Goal: Information Seeking & Learning: Check status

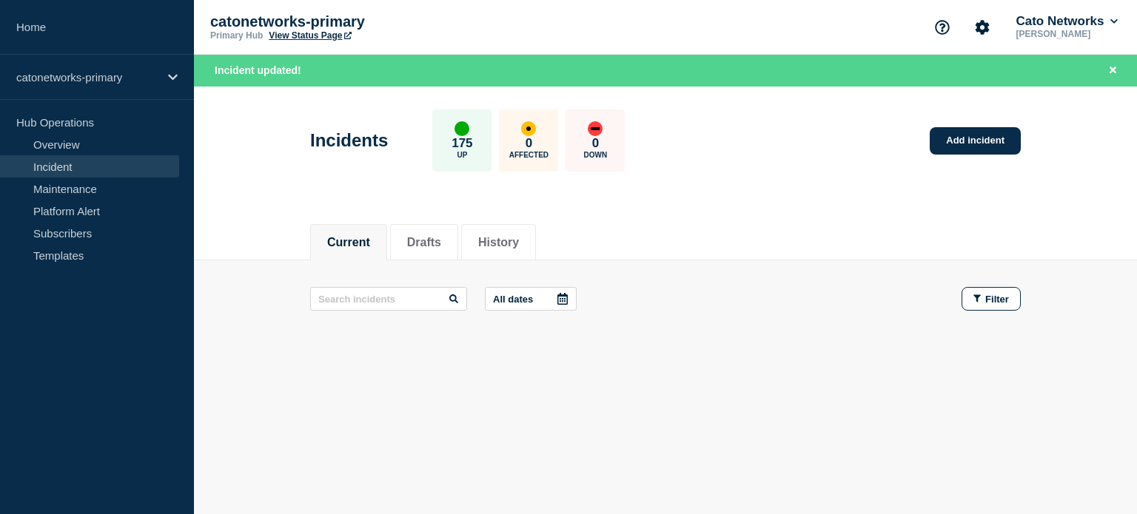
click at [62, 167] on link "Incident" at bounding box center [89, 166] width 179 height 22
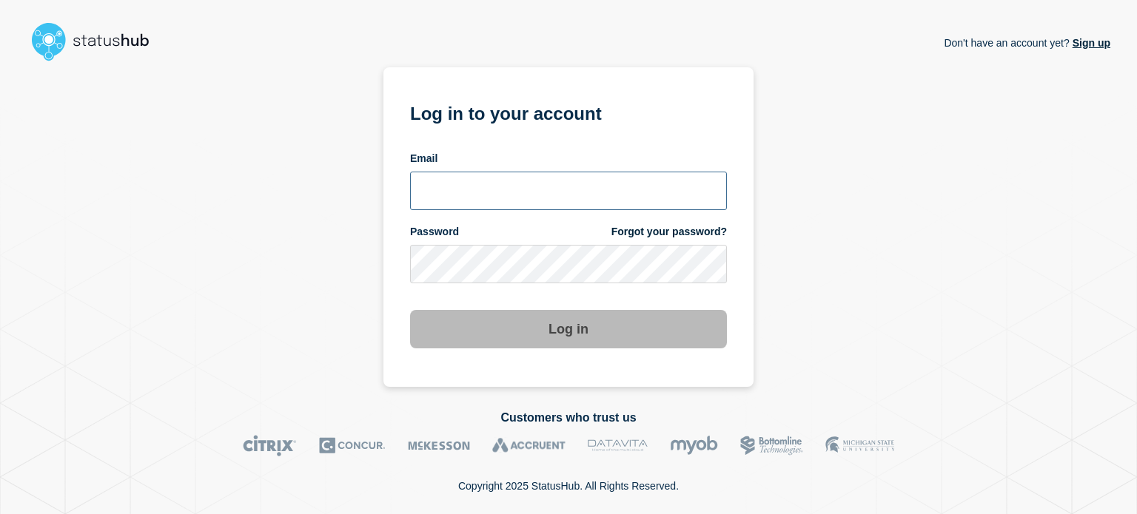
click at [462, 183] on input "email input" at bounding box center [568, 191] width 317 height 38
type input "camilo.mejia@catonetworks.com"
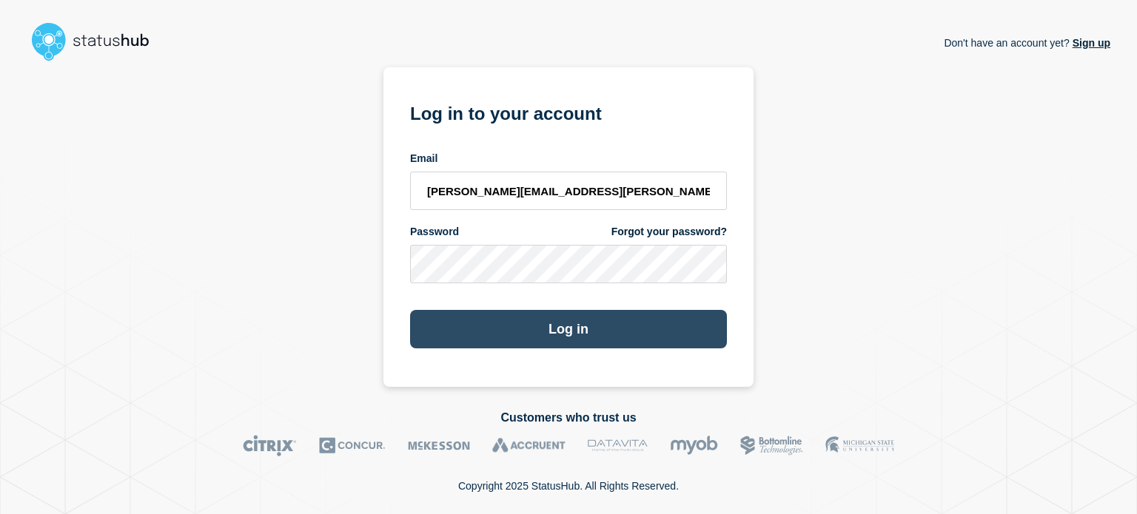
click at [500, 317] on button "Log in" at bounding box center [568, 329] width 317 height 38
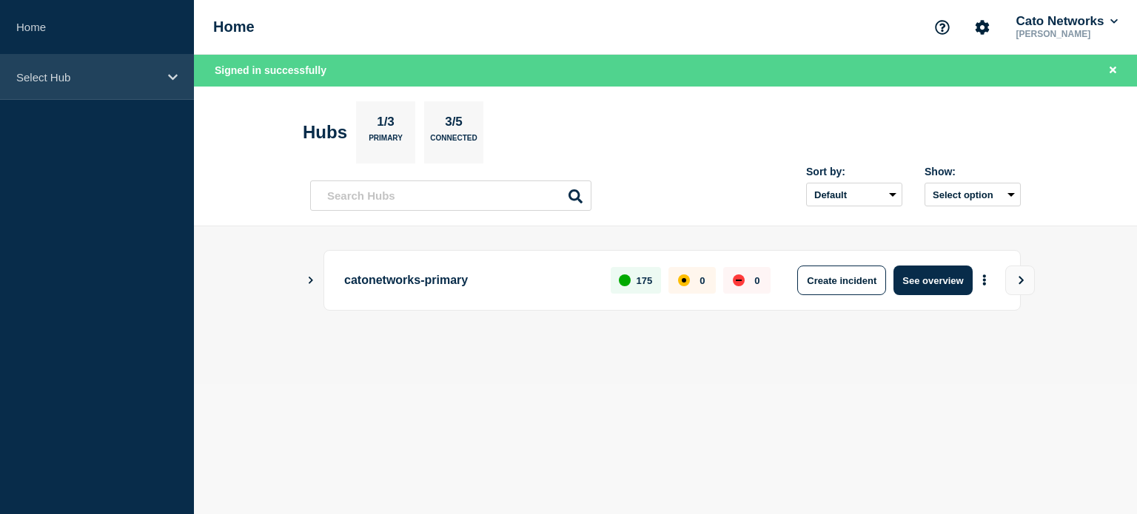
click at [37, 88] on div "Select Hub" at bounding box center [97, 77] width 194 height 45
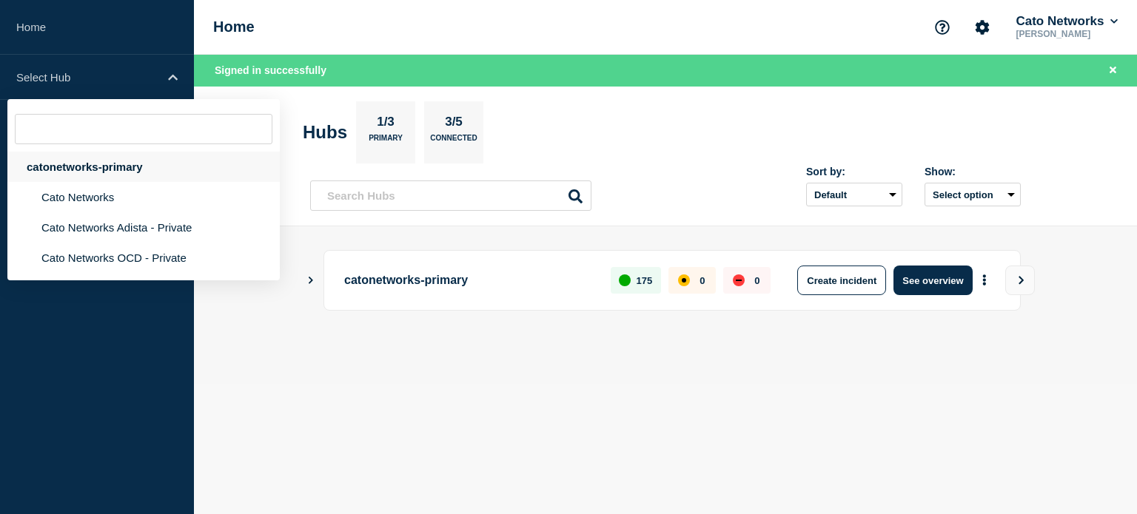
click at [84, 168] on div "catonetworks-primary" at bounding box center [143, 167] width 272 height 30
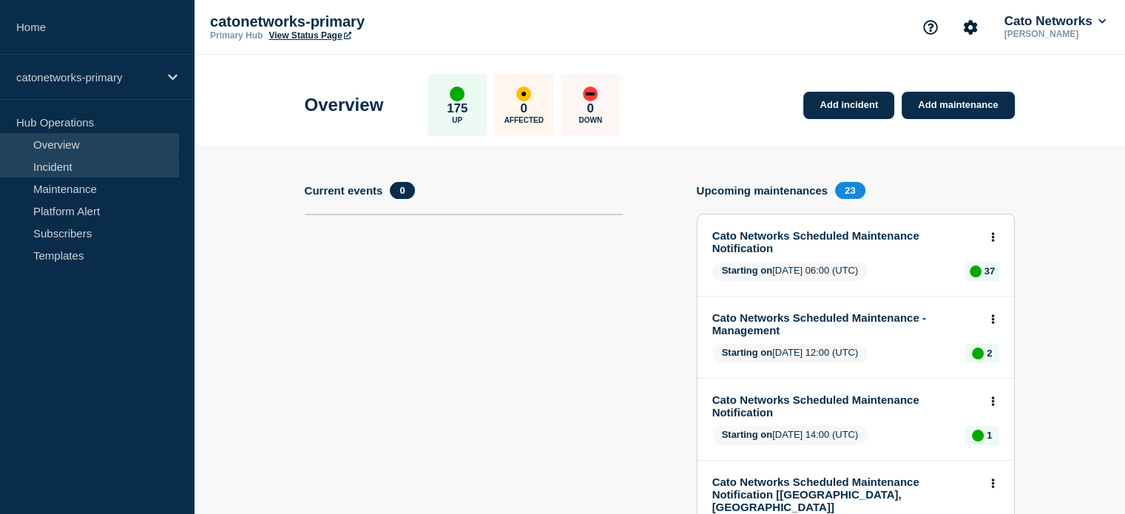
click at [65, 158] on link "Incident" at bounding box center [89, 166] width 179 height 22
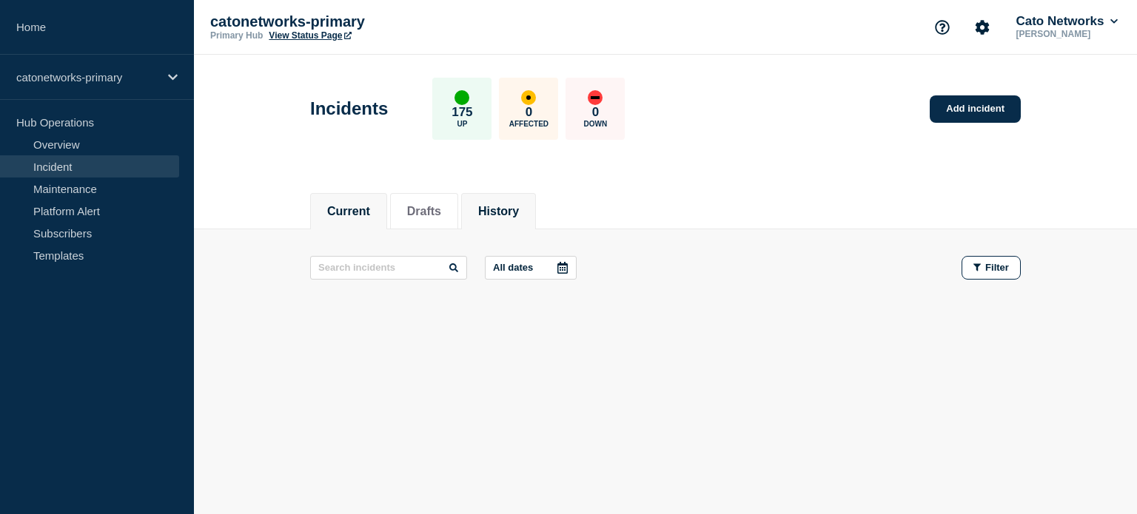
click at [499, 211] on button "History" at bounding box center [498, 211] width 41 height 13
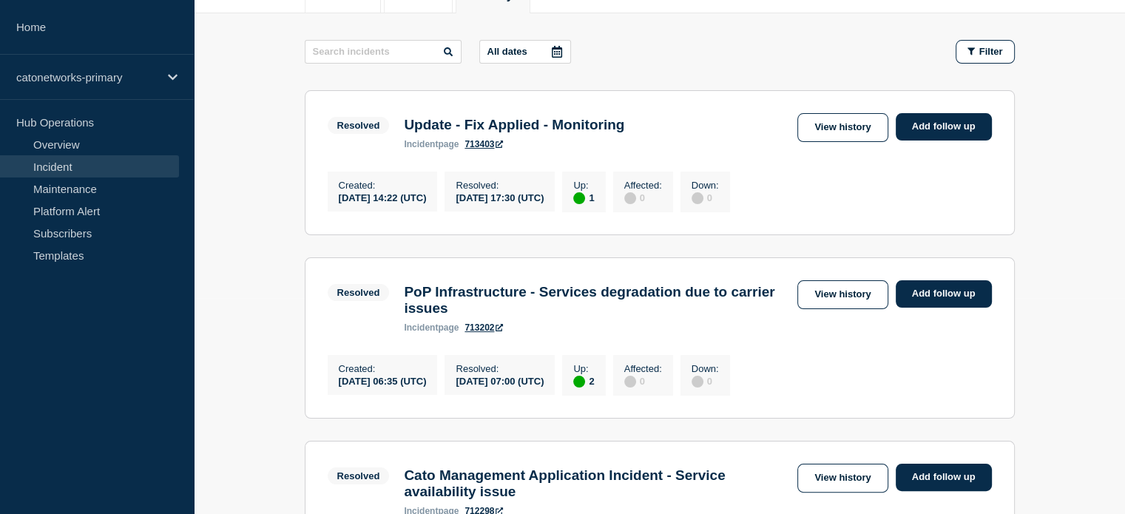
scroll to position [222, 0]
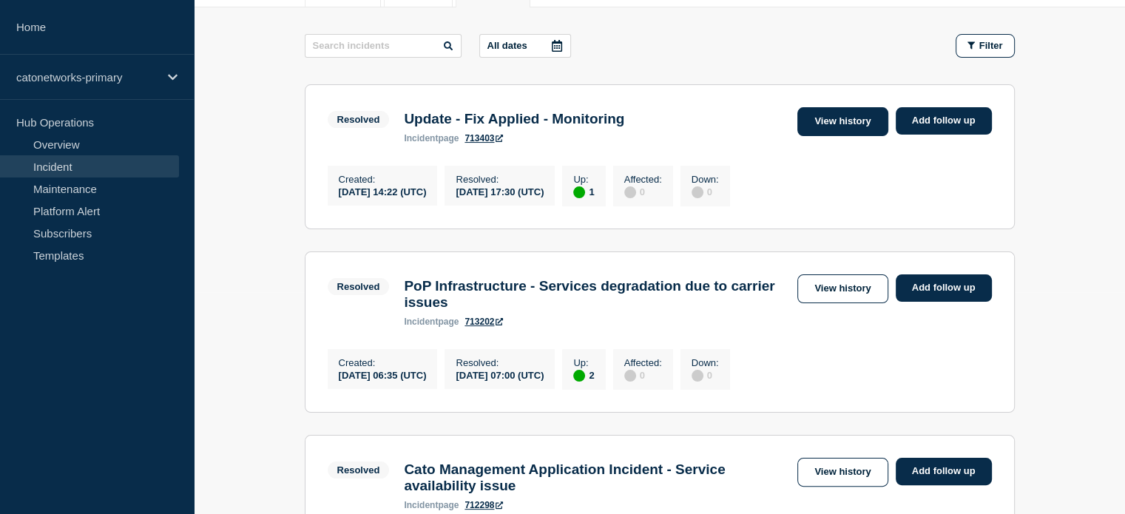
click at [823, 125] on link "View history" at bounding box center [843, 121] width 90 height 29
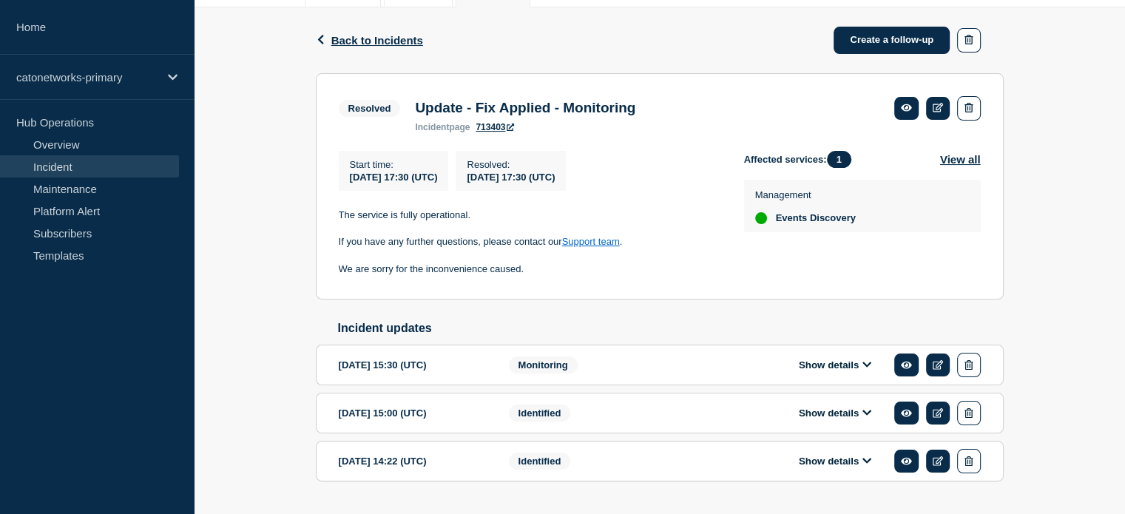
scroll to position [266, 0]
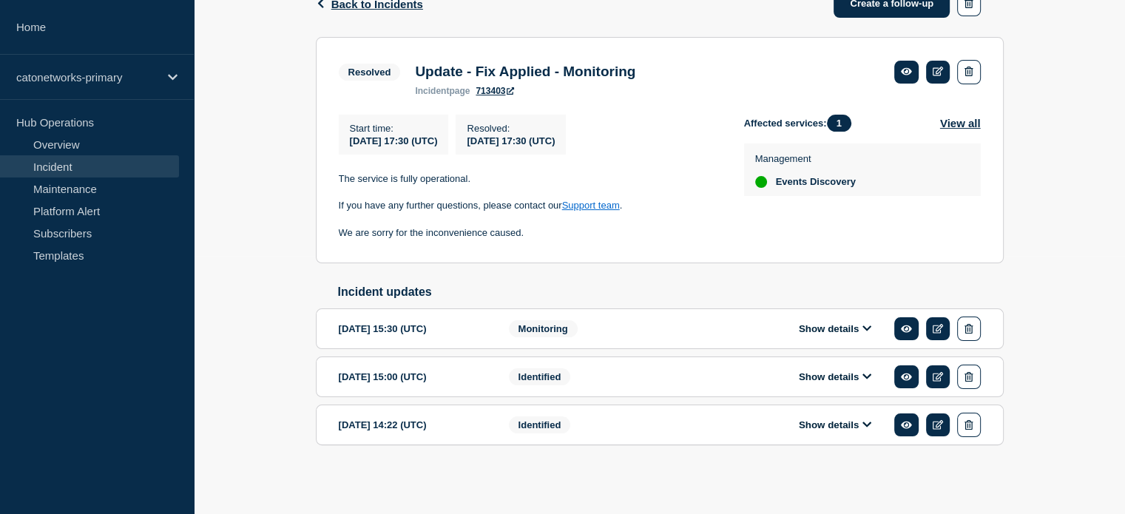
click at [826, 417] on div "Show details" at bounding box center [846, 425] width 270 height 24
click at [857, 425] on button "Show details" at bounding box center [835, 425] width 81 height 13
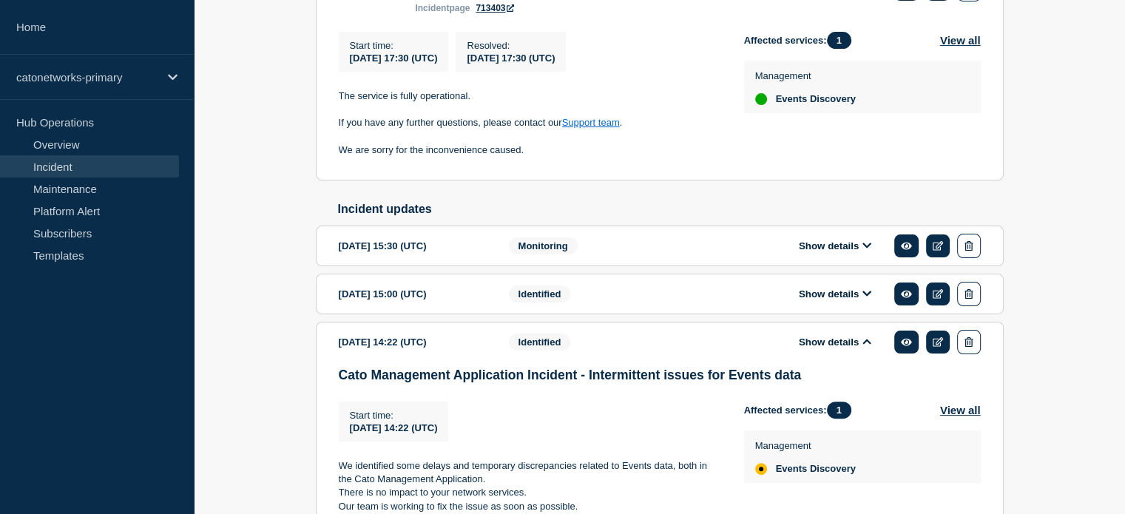
scroll to position [414, 0]
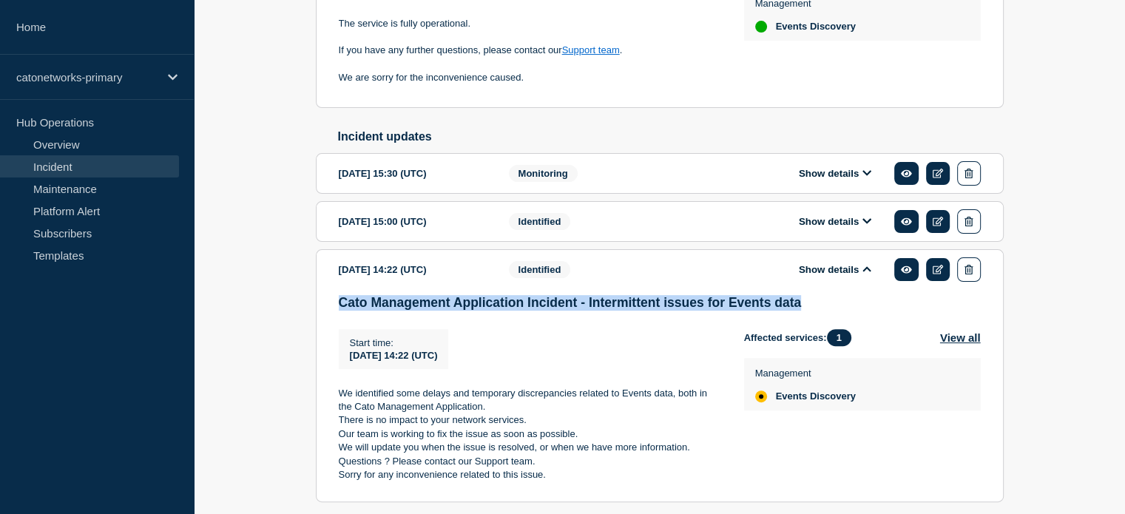
drag, startPoint x: 337, startPoint y: 307, endPoint x: 813, endPoint y: 311, distance: 476.5
click at [813, 311] on section "2025-09-10 14:22 (UTC) Show details Identified Cato Management Application Inci…" at bounding box center [660, 375] width 688 height 253
click at [853, 223] on button "Show details" at bounding box center [835, 221] width 81 height 13
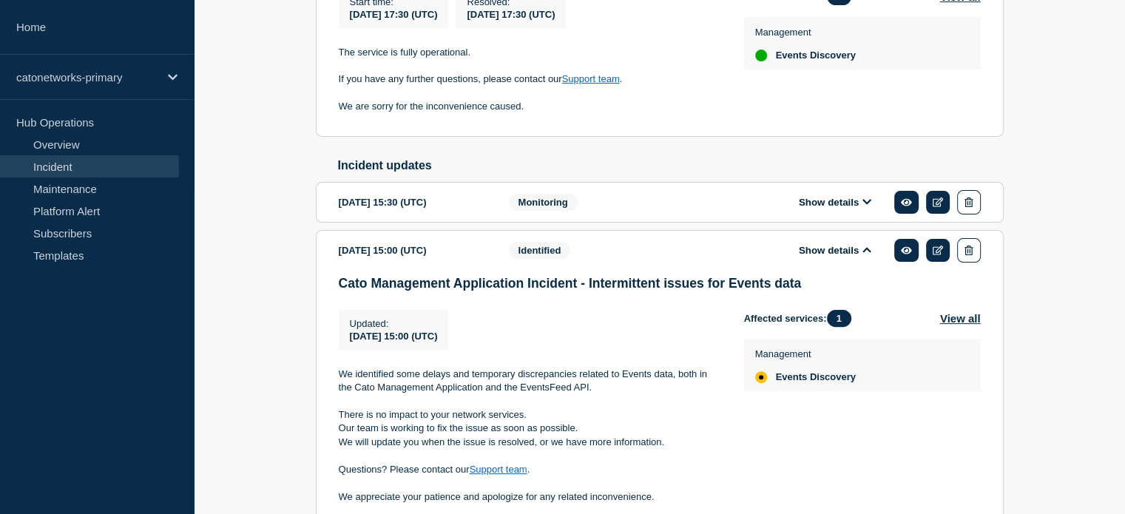
scroll to position [340, 0]
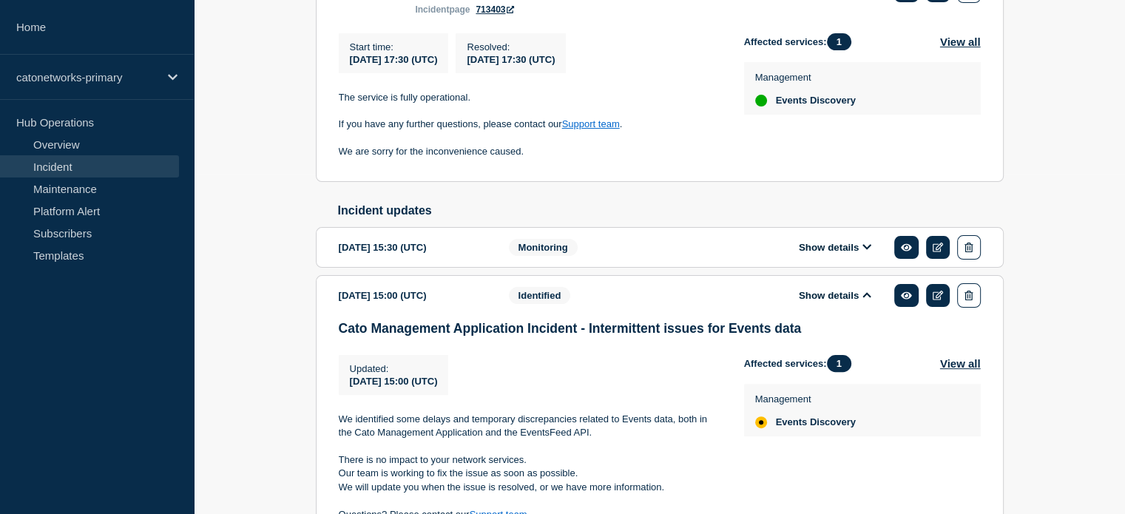
click at [835, 254] on button "Show details" at bounding box center [835, 247] width 81 height 13
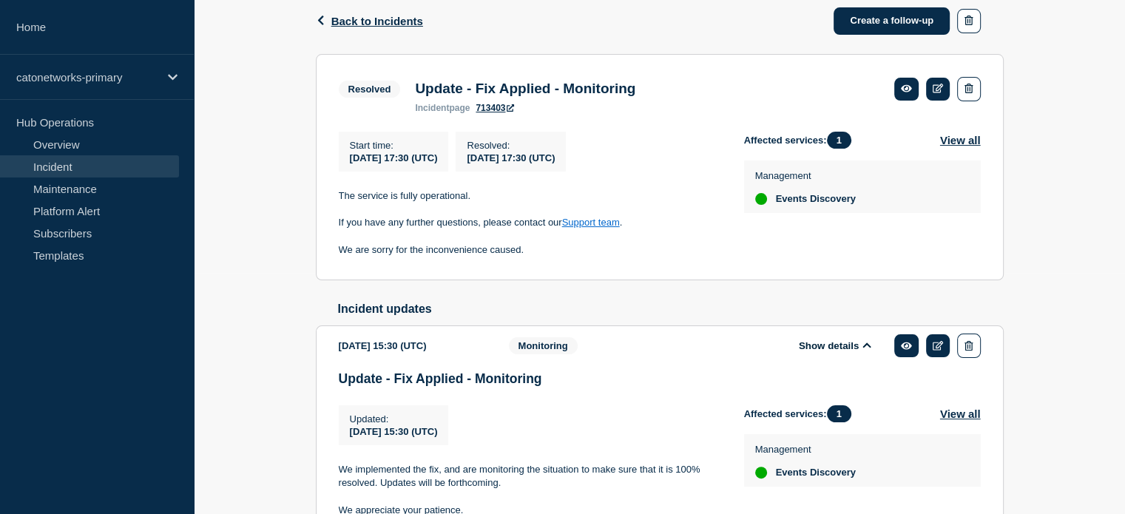
scroll to position [266, 0]
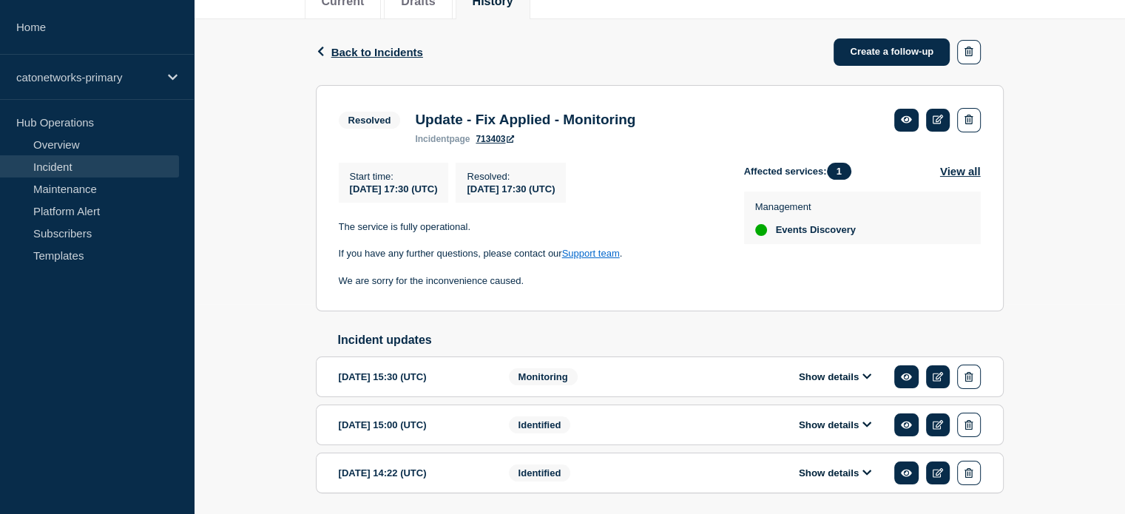
scroll to position [222, 0]
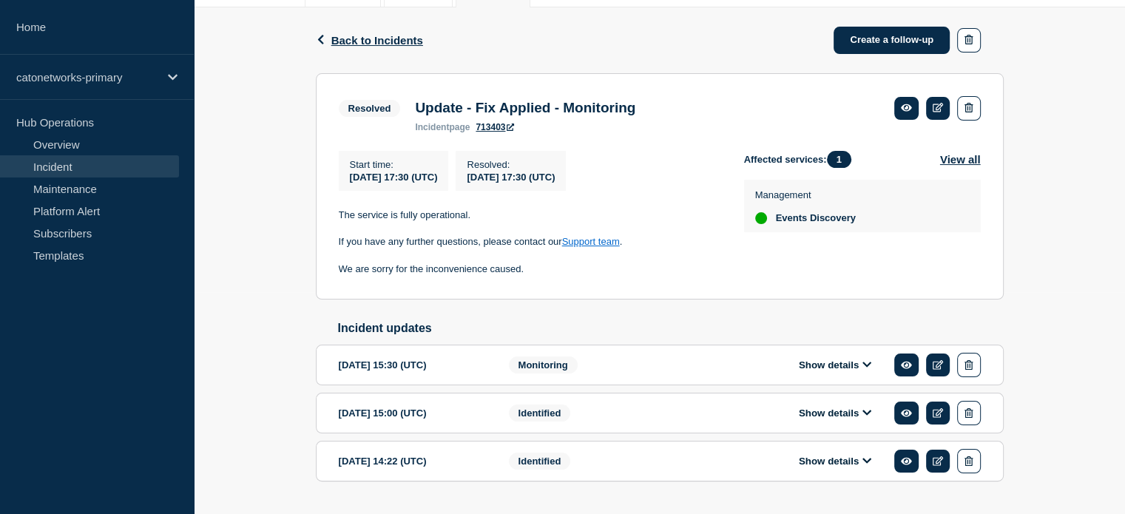
click at [824, 366] on div "Show details" at bounding box center [846, 365] width 270 height 24
click at [827, 369] on button "Show details" at bounding box center [835, 365] width 81 height 13
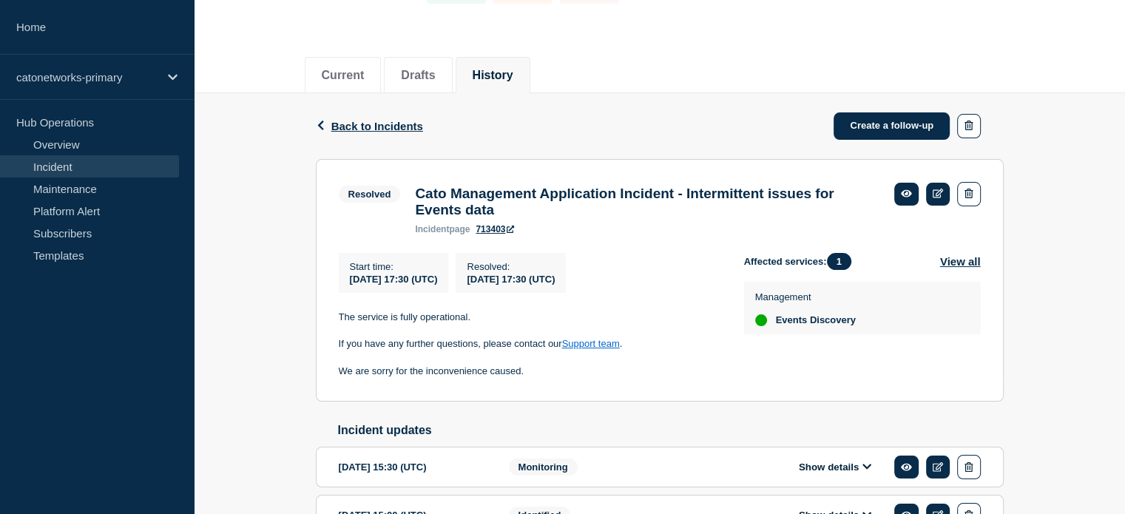
scroll to position [222, 0]
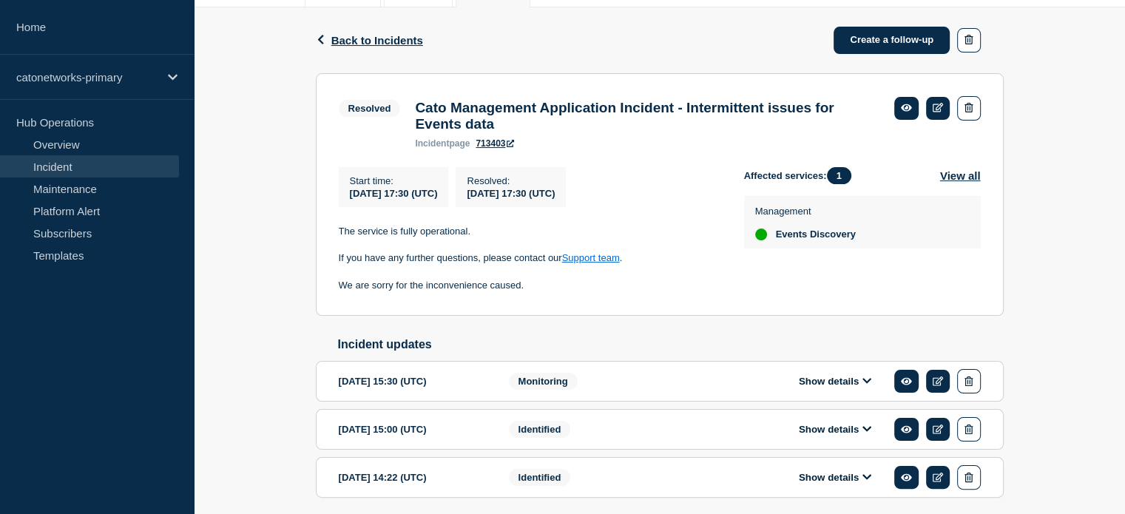
click at [856, 388] on button "Show details" at bounding box center [835, 381] width 81 height 13
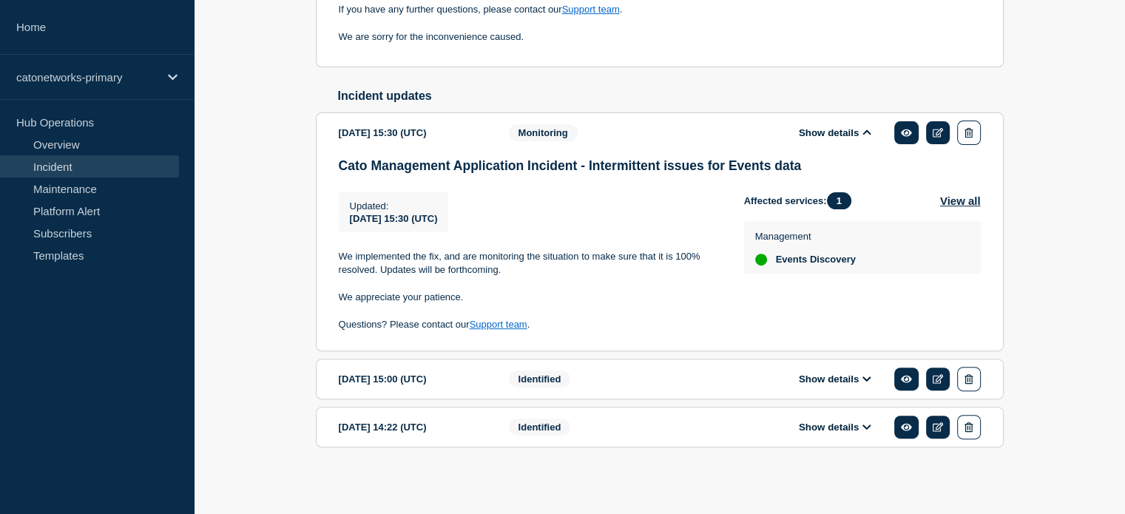
scroll to position [485, 0]
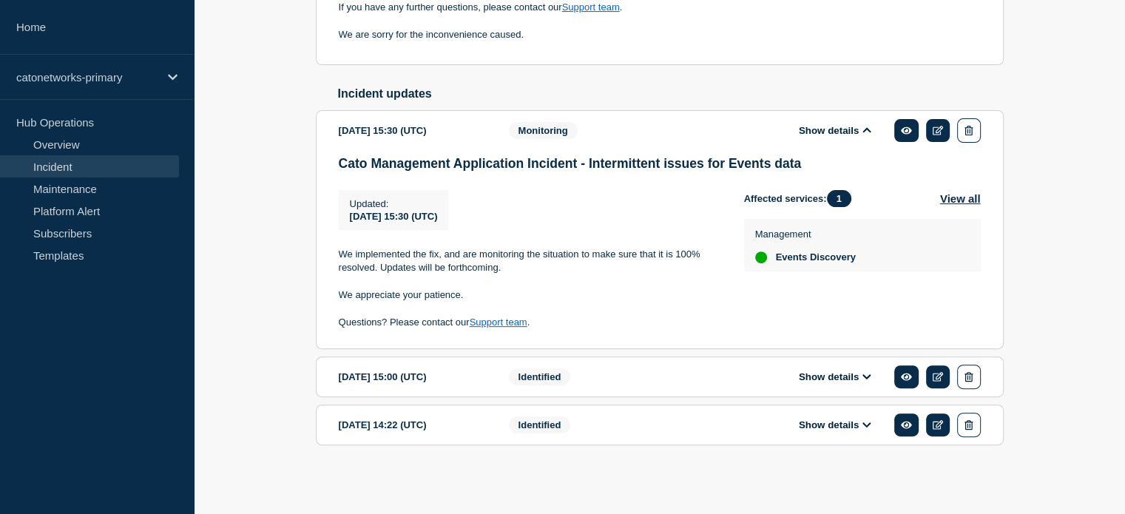
click at [866, 372] on icon at bounding box center [867, 377] width 9 height 10
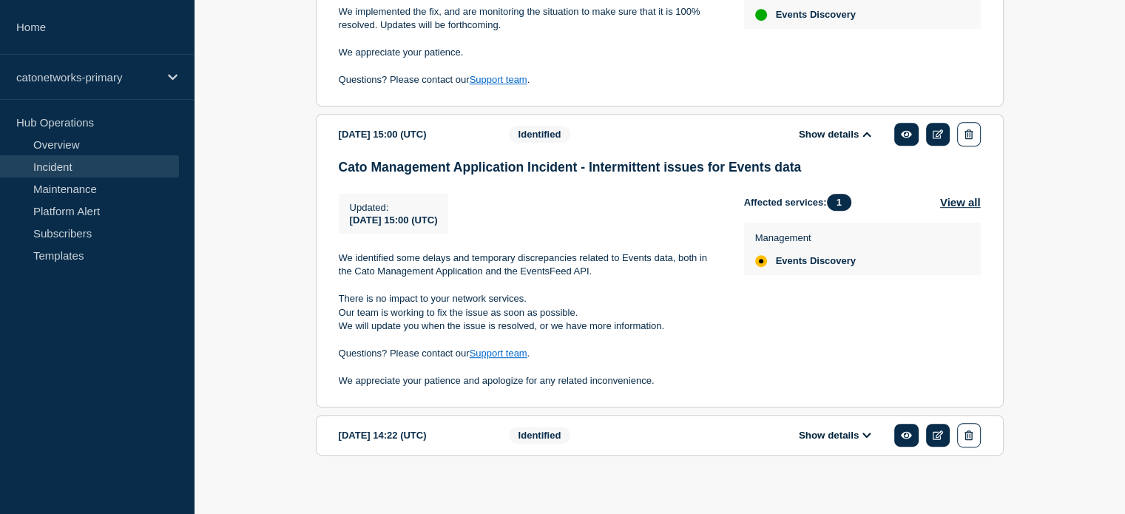
scroll to position [741, 0]
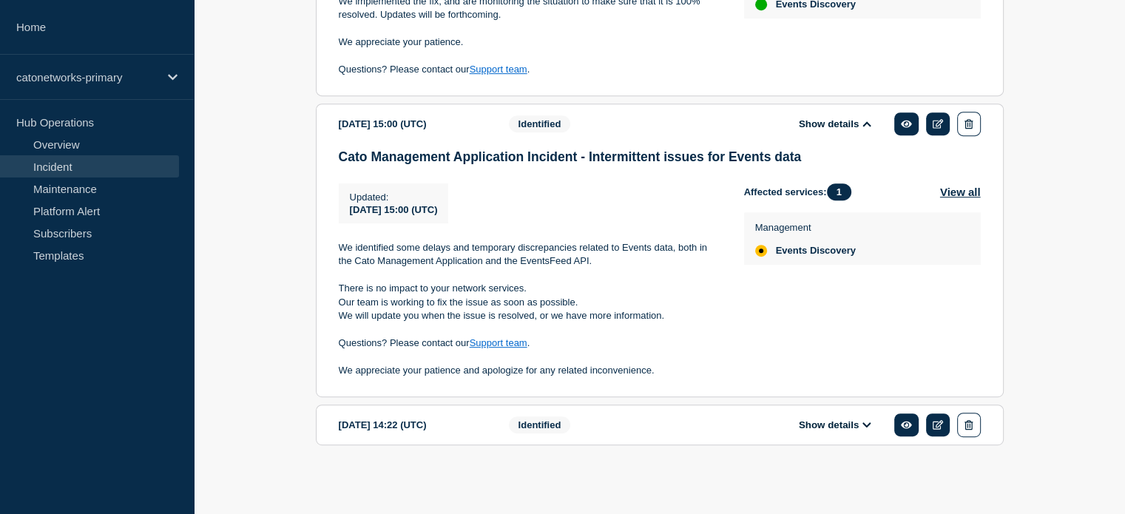
click at [861, 431] on button "Show details" at bounding box center [835, 425] width 81 height 13
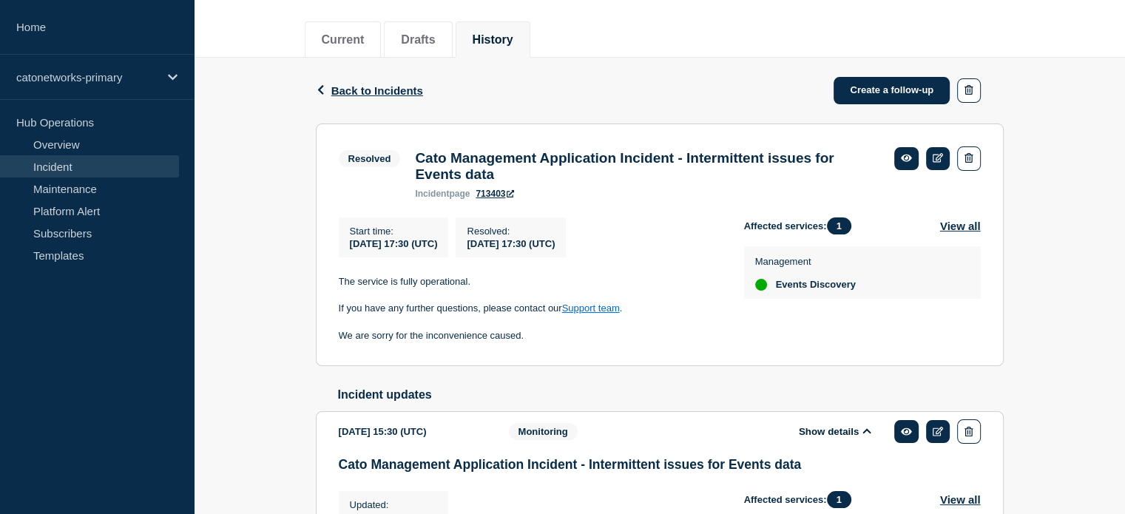
scroll to position [142, 0]
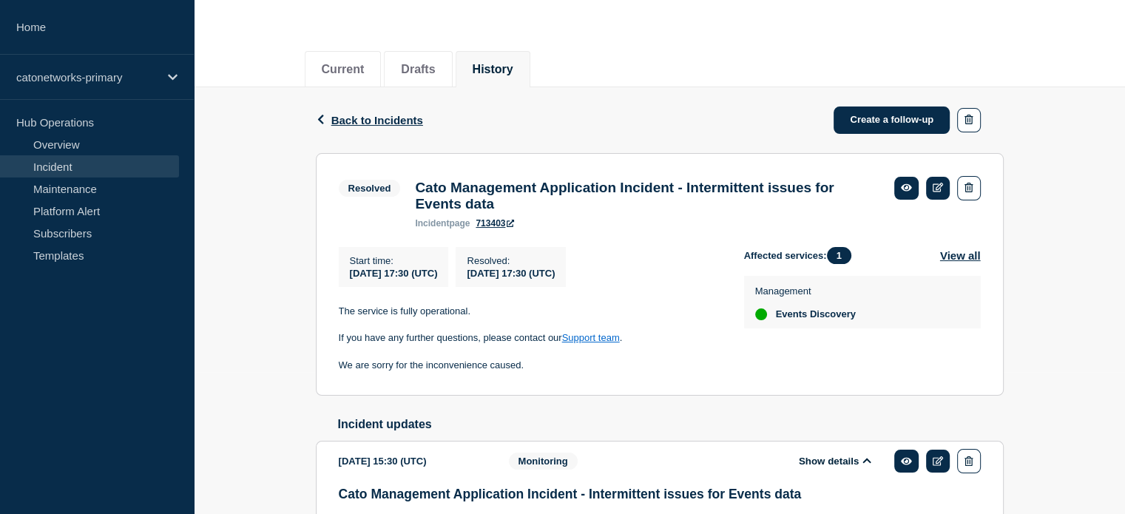
click at [969, 251] on section "Resolved Cato Management Application Incident - Intermittent issues for Events …" at bounding box center [660, 274] width 688 height 243
click at [968, 260] on button "View all" at bounding box center [960, 255] width 41 height 17
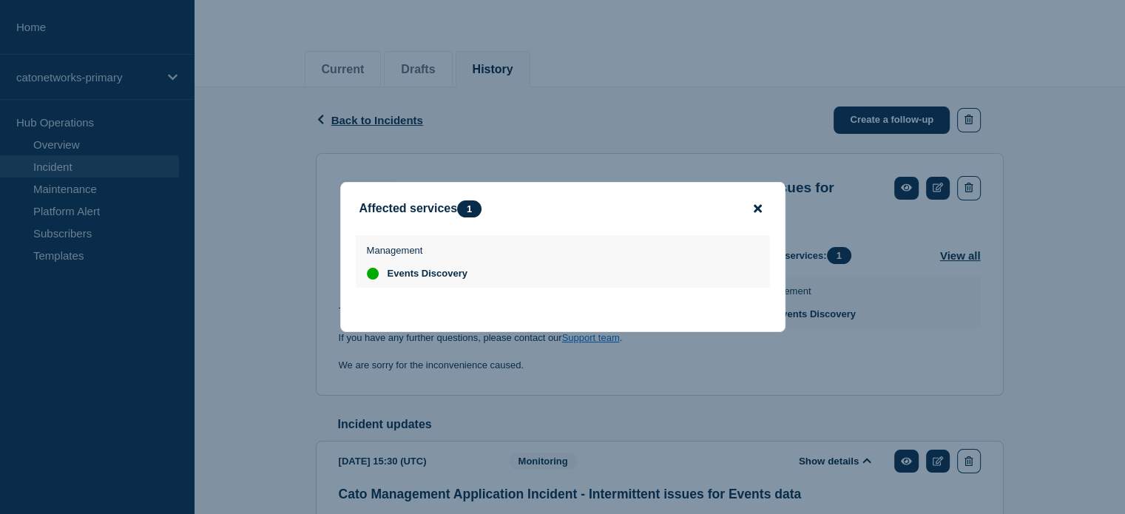
click at [756, 206] on icon "close button" at bounding box center [758, 209] width 8 height 8
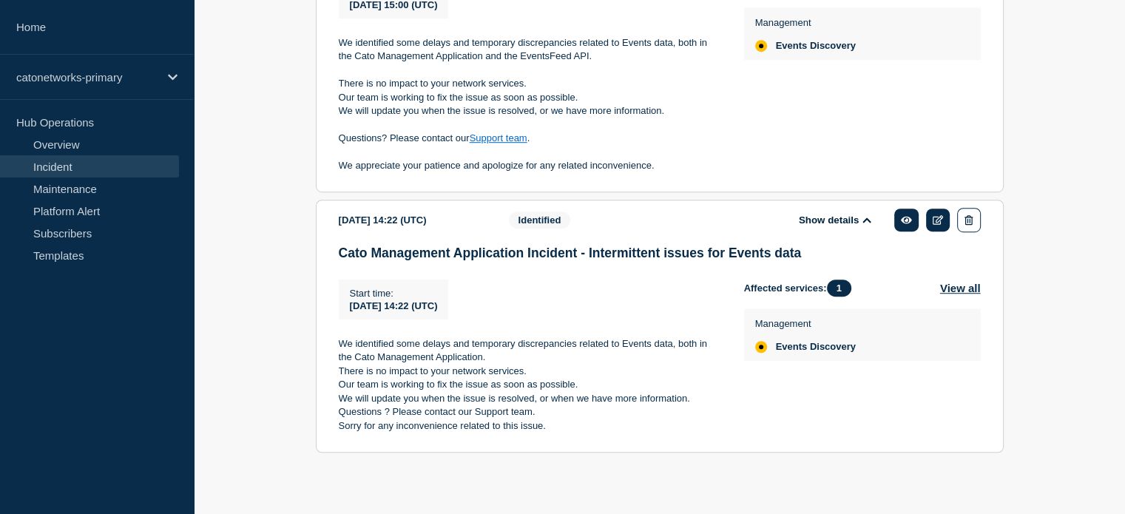
scroll to position [956, 0]
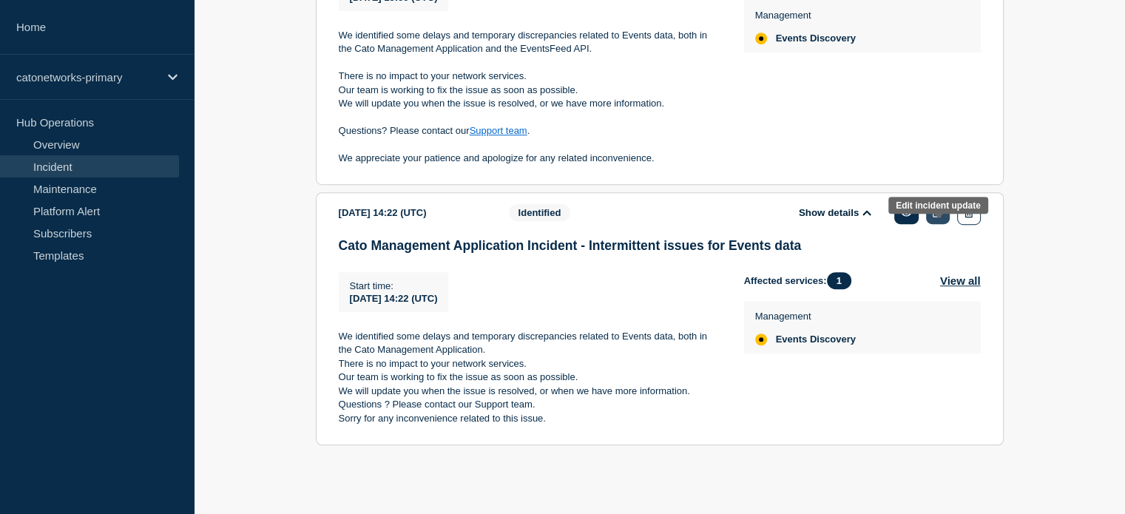
click at [939, 210] on icon at bounding box center [938, 213] width 11 height 10
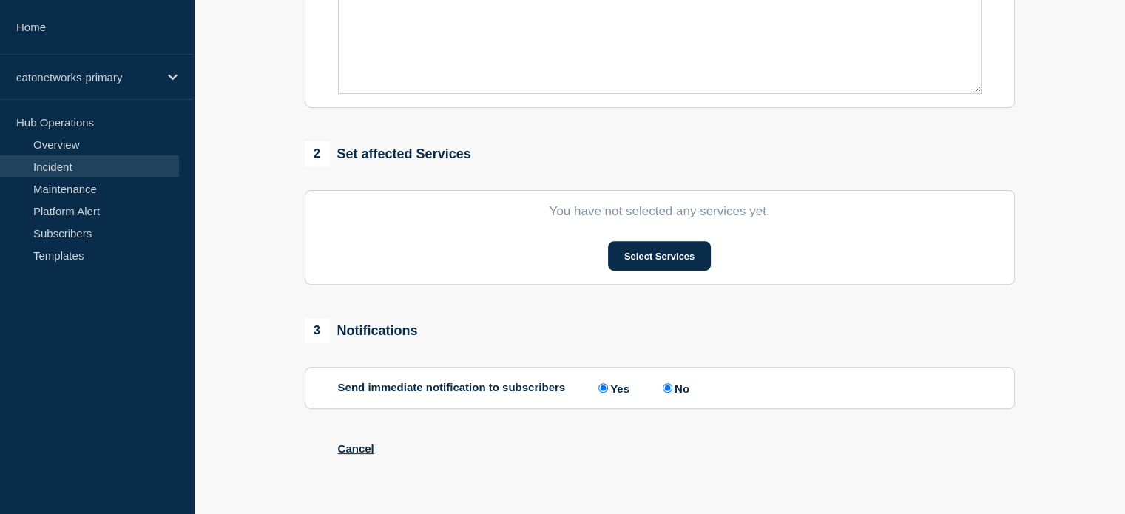
type input "Cato Management Application Incident - Intermittent issues for Events data"
type input "14:22"
select select "identified"
radio input "false"
radio input "true"
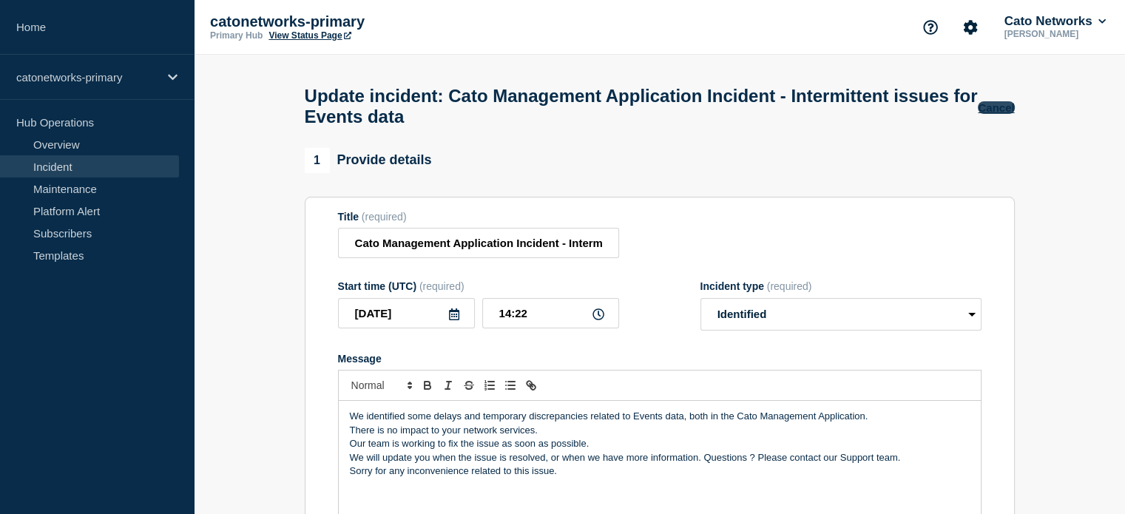
click at [988, 111] on button "Cancel" at bounding box center [996, 107] width 36 height 13
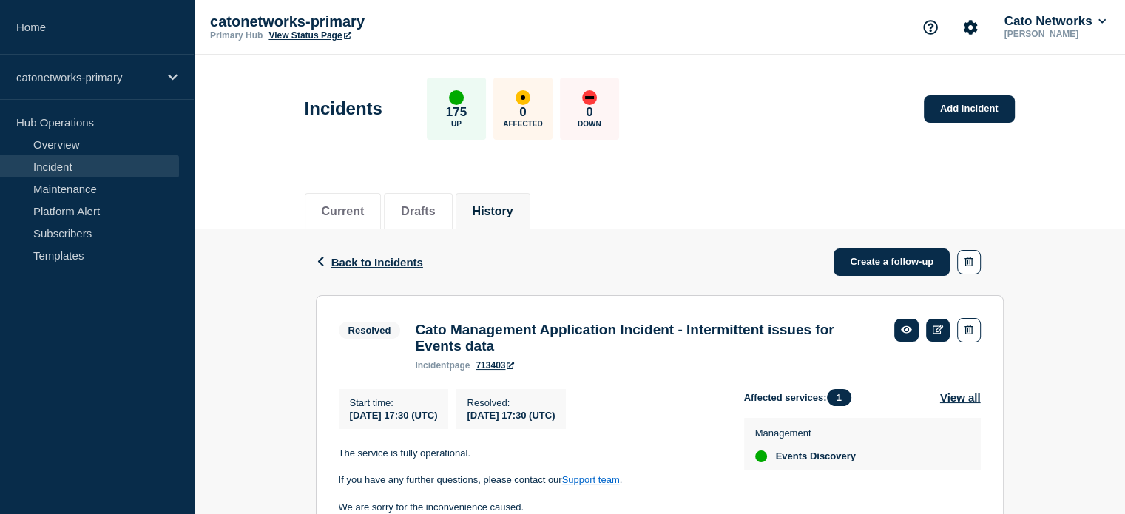
scroll to position [285, 0]
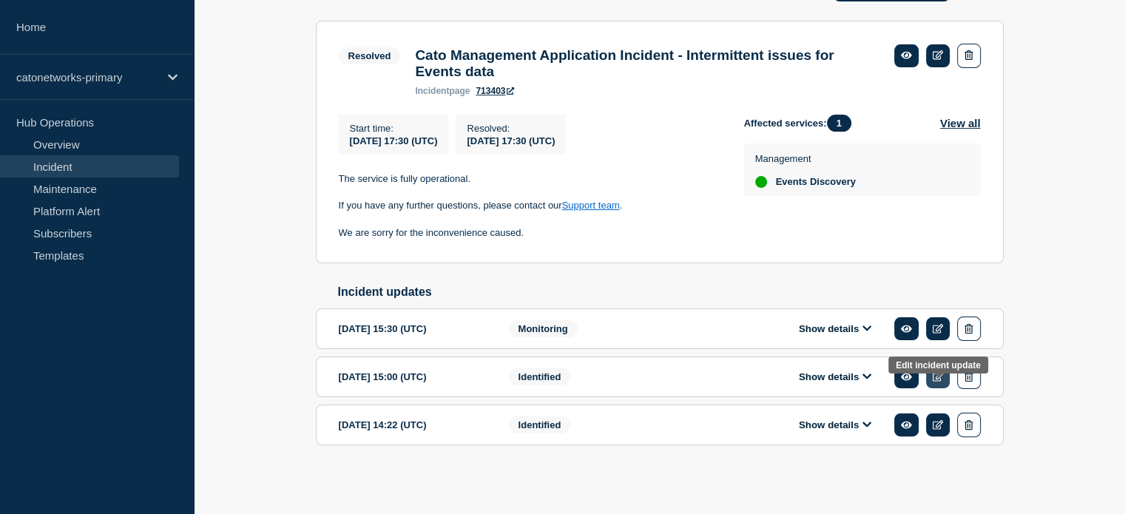
click at [939, 375] on icon at bounding box center [938, 377] width 11 height 10
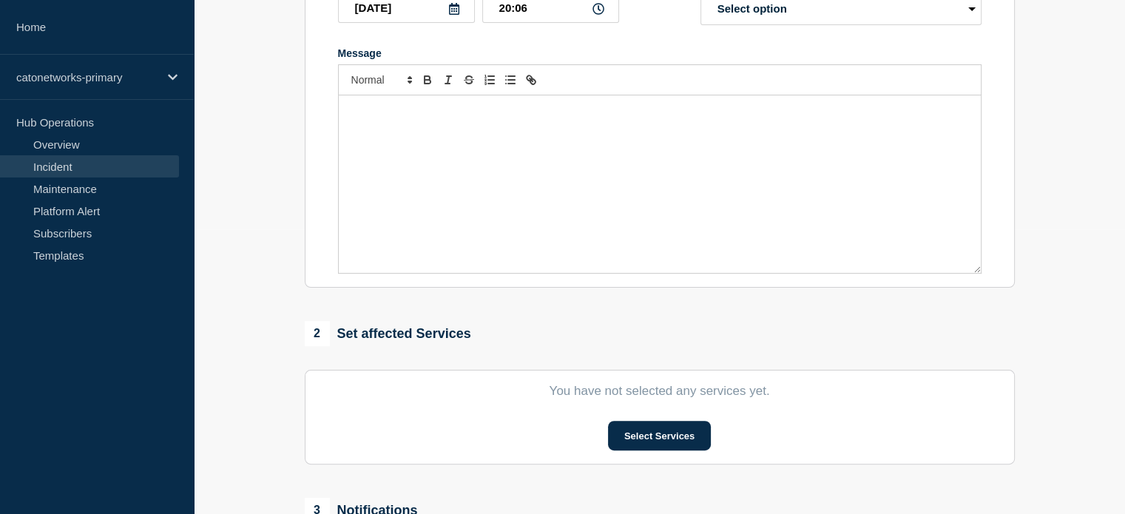
type input "Cato Management Application Incident - Intermittent issues for Events data"
type input "15:00"
select select "identified"
radio input "false"
radio input "true"
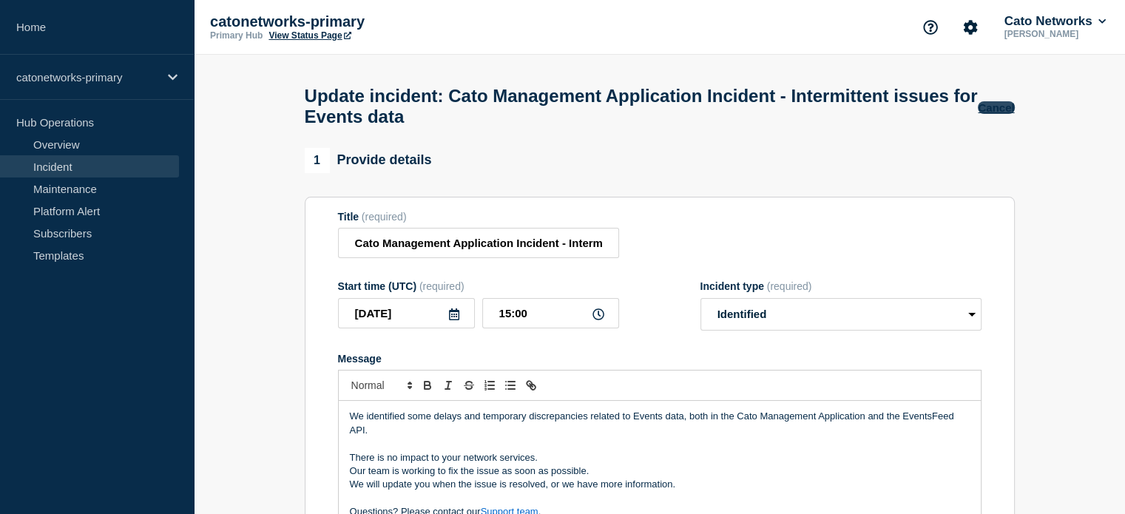
click at [990, 110] on button "Cancel" at bounding box center [996, 107] width 36 height 13
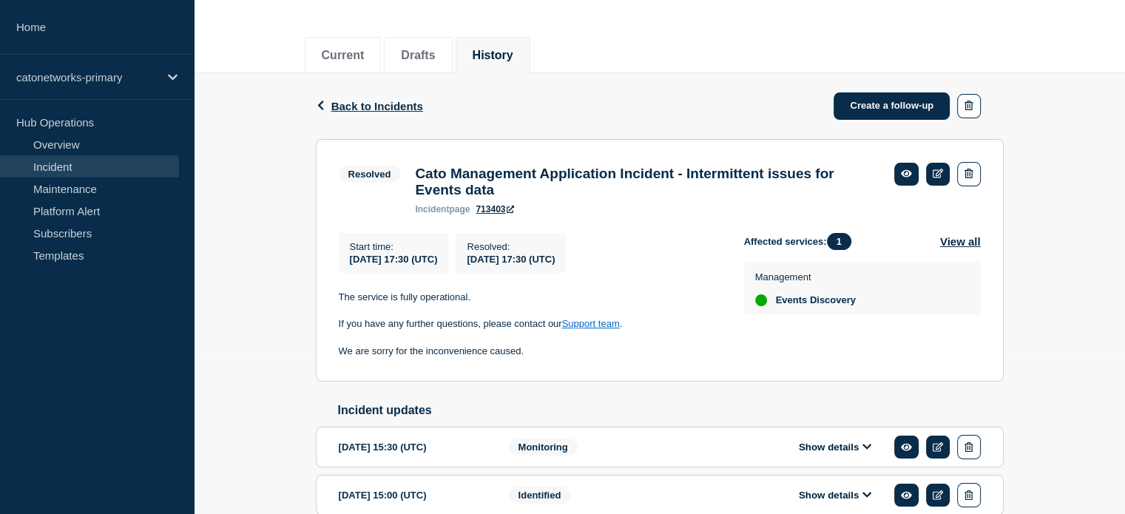
scroll to position [285, 0]
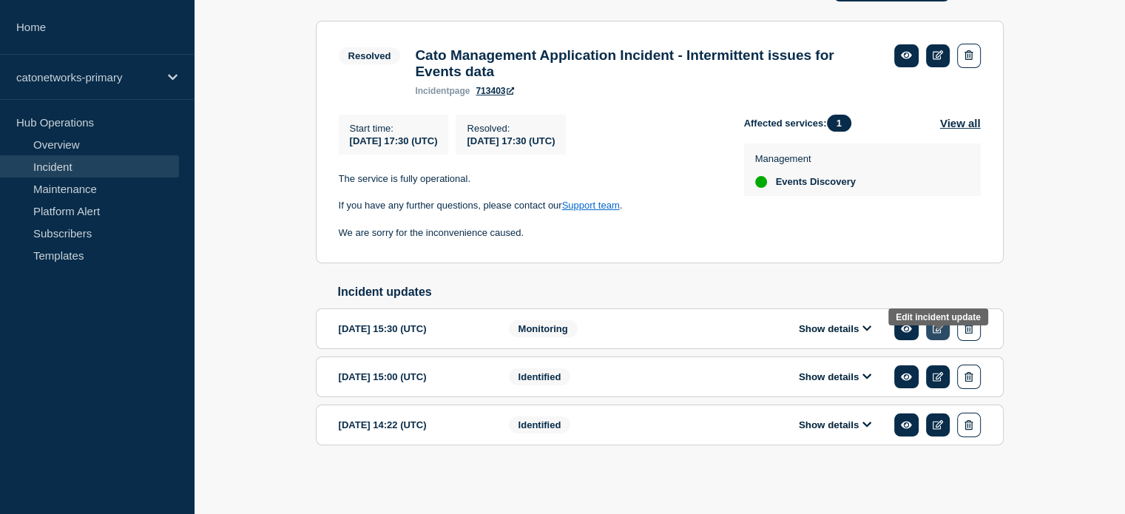
click at [934, 325] on icon at bounding box center [938, 329] width 11 height 10
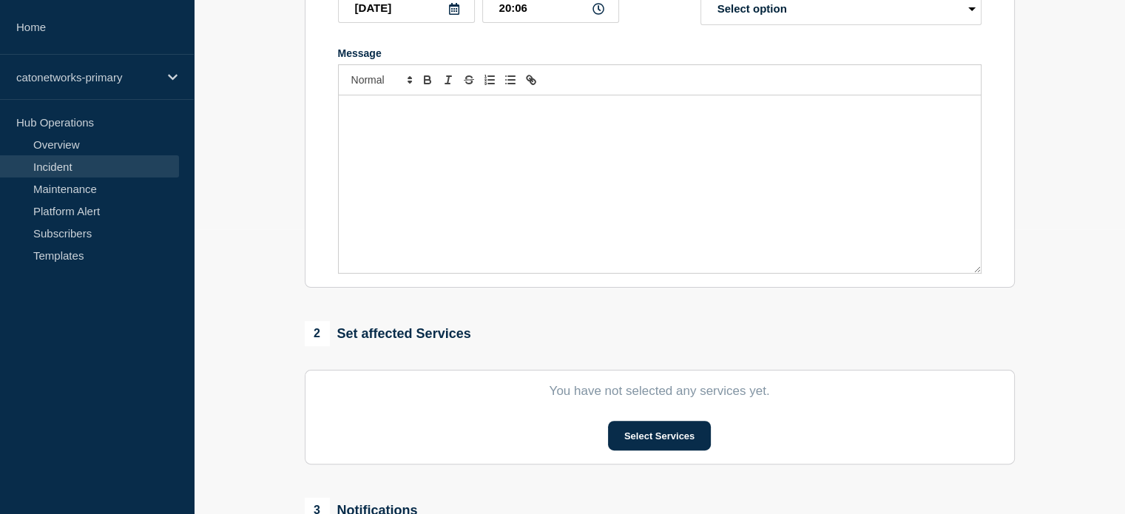
type input "Cato Management Application Incident - Intermittent issues for Events data"
type input "15:30"
select select "monitoring"
radio input "false"
radio input "true"
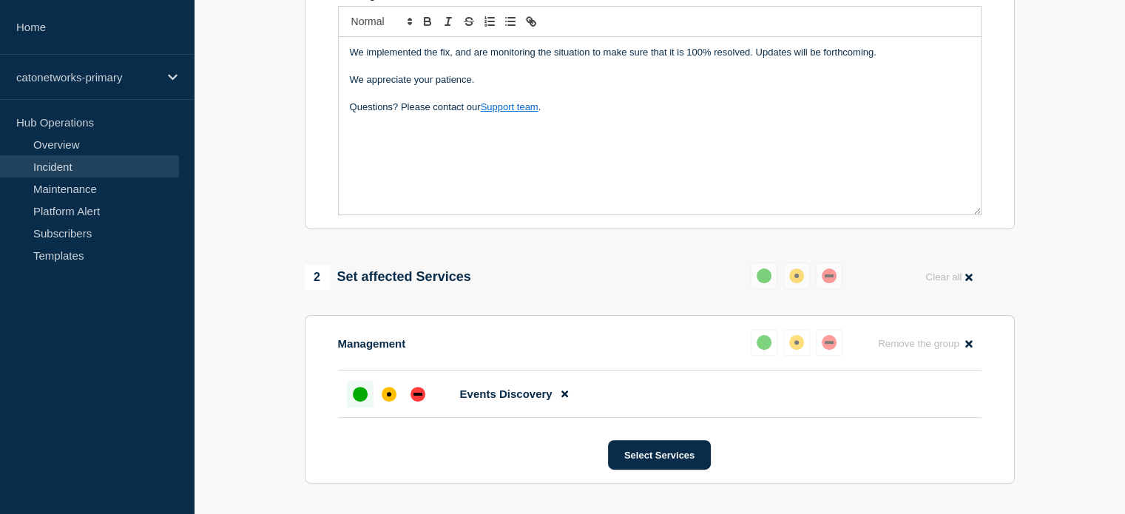
scroll to position [370, 0]
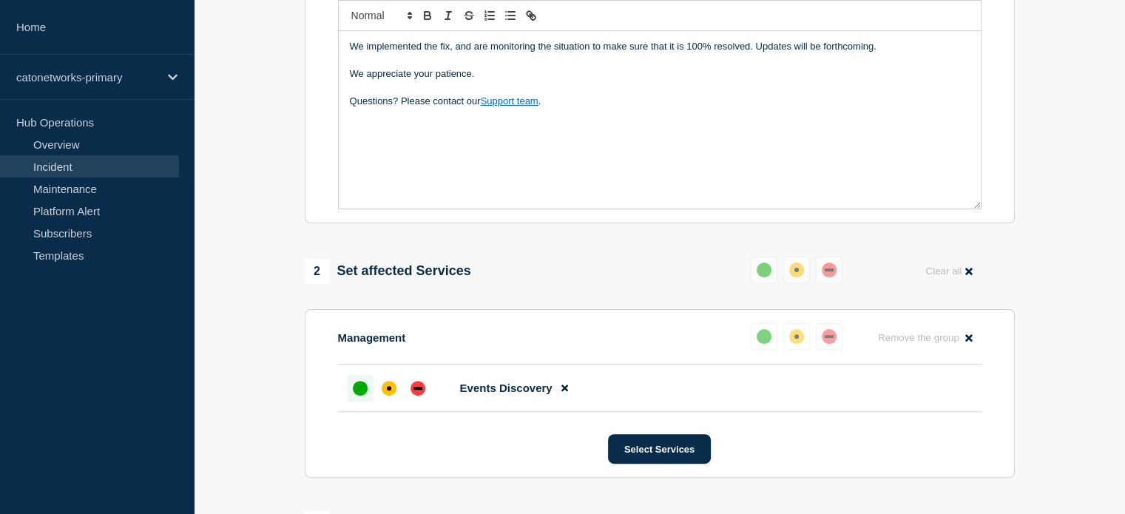
click at [347, 402] on div at bounding box center [360, 388] width 27 height 27
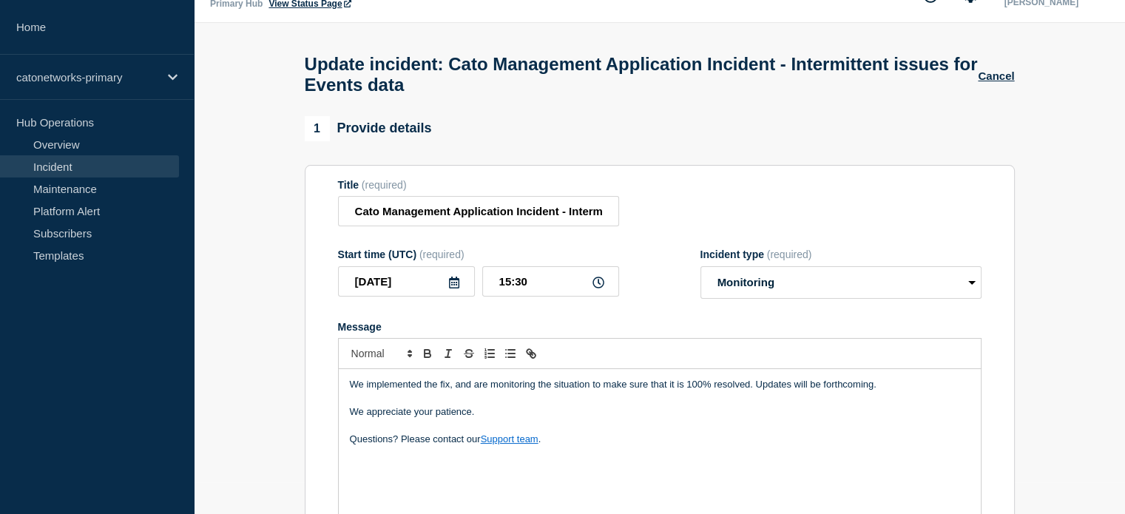
scroll to position [0, 0]
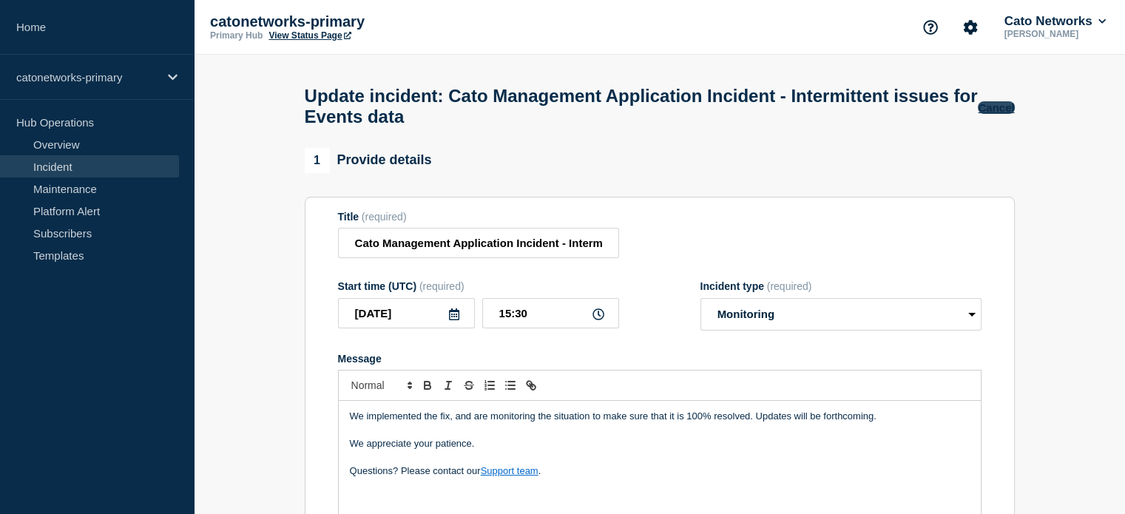
click at [990, 112] on button "Cancel" at bounding box center [996, 107] width 36 height 13
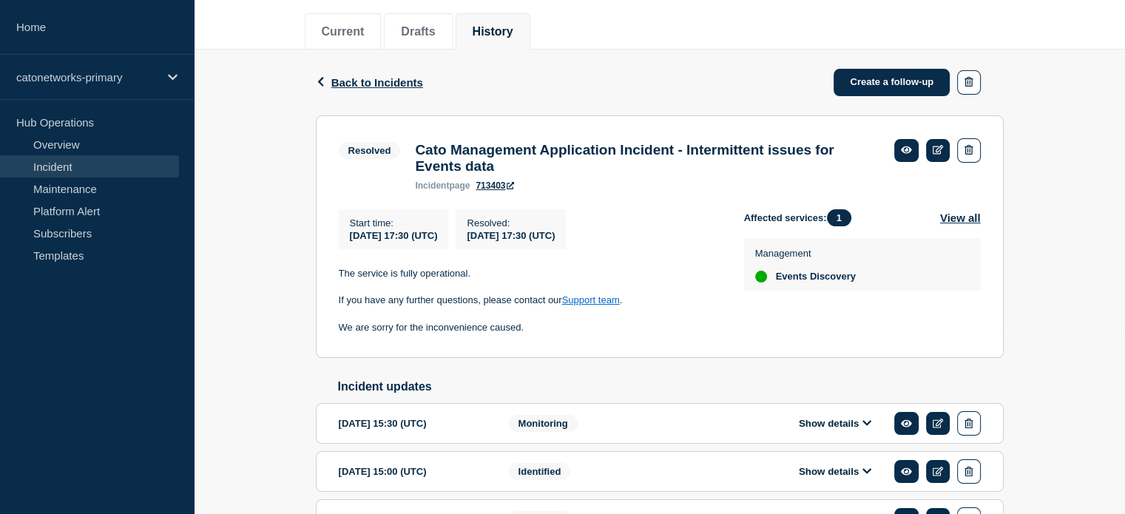
scroll to position [222, 0]
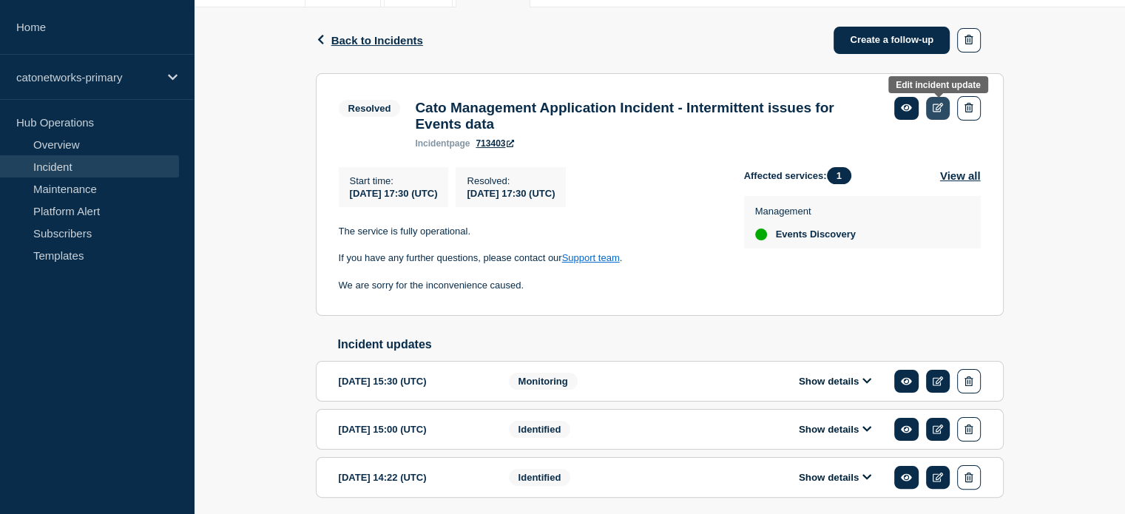
click at [933, 103] on icon at bounding box center [938, 108] width 11 height 10
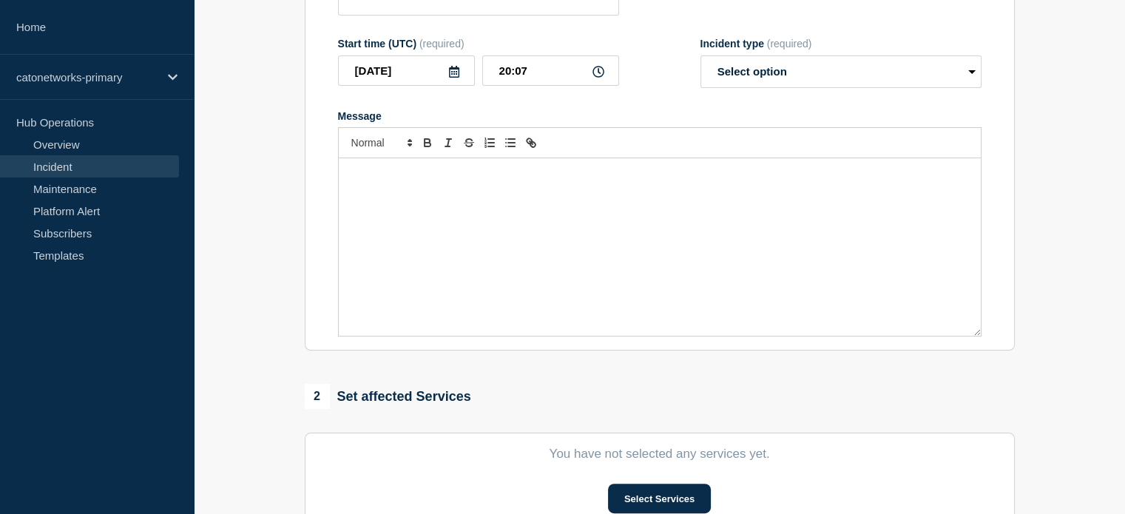
type input "Cato Management Application Incident - Intermittent issues for Events data"
type input "17:30"
select select "resolved"
radio input "false"
radio input "true"
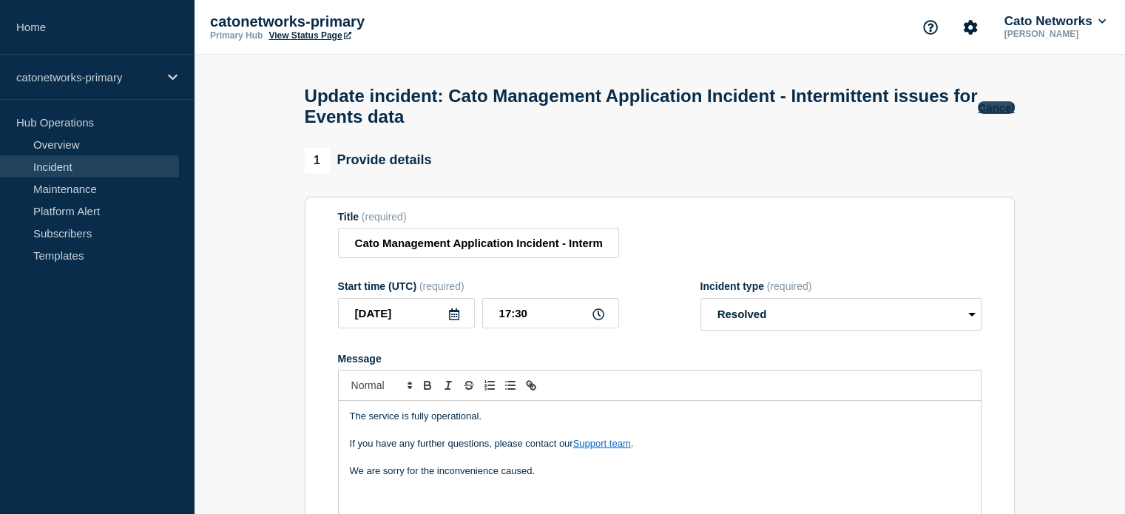
click at [993, 104] on button "Cancel" at bounding box center [996, 107] width 36 height 13
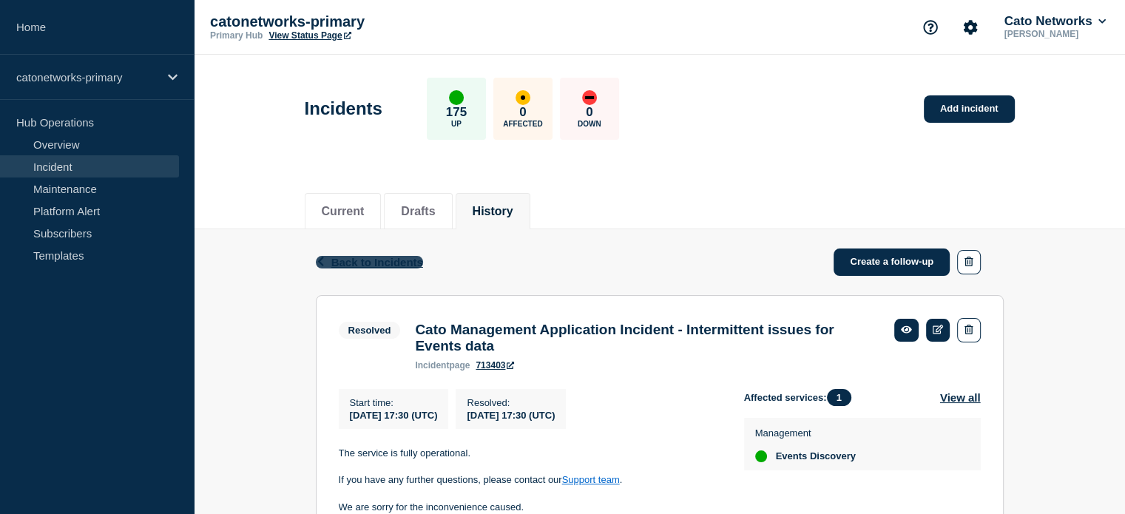
click at [388, 262] on span "Back to Incidents" at bounding box center [377, 262] width 92 height 13
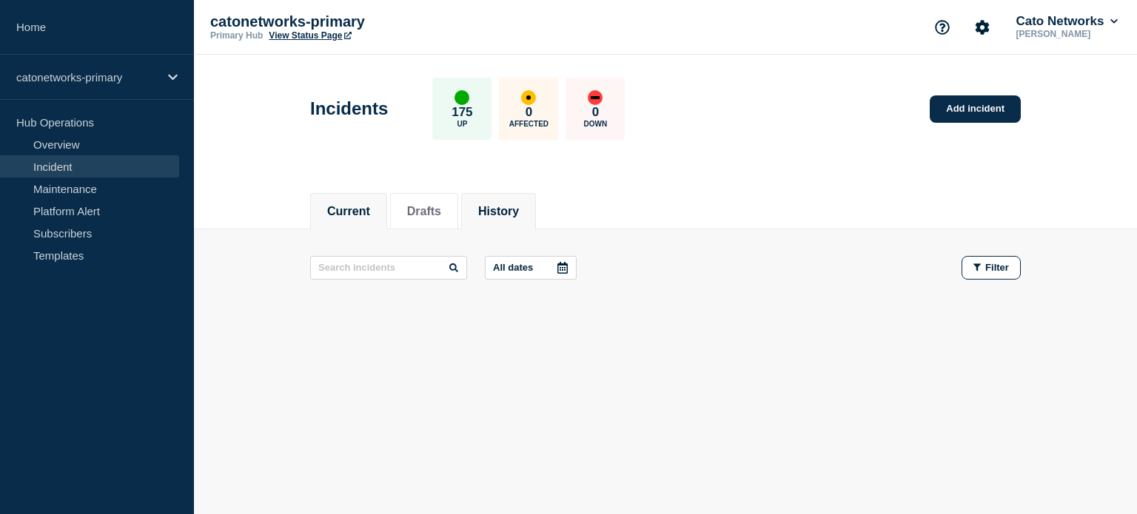
click at [519, 206] on button "History" at bounding box center [498, 211] width 41 height 13
